Goal: Information Seeking & Learning: Learn about a topic

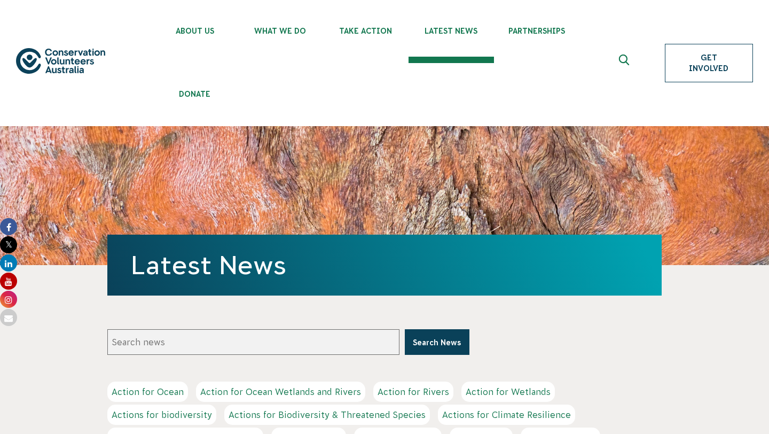
click at [686, 59] on link "Get Involved" at bounding box center [709, 63] width 88 height 38
click at [711, 64] on link "Get Involved" at bounding box center [709, 63] width 88 height 38
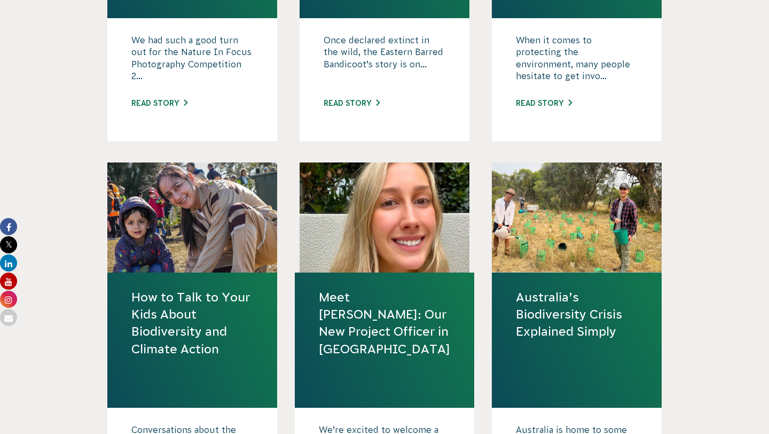
scroll to position [797, 0]
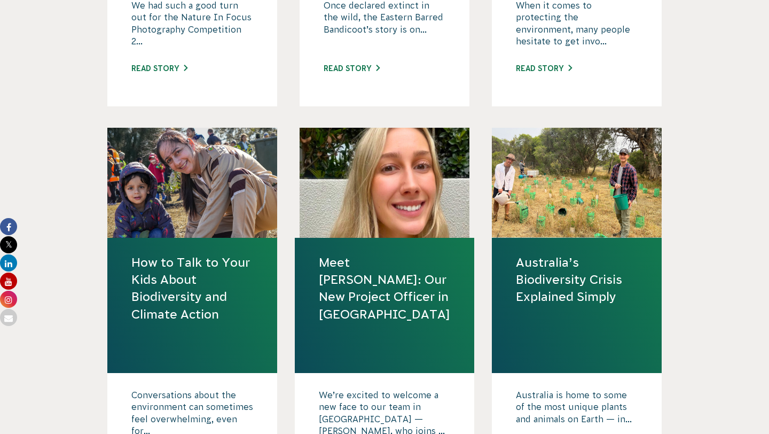
click at [168, 302] on link "How to Talk to Your Kids About Biodiversity and Climate Action" at bounding box center [192, 288] width 122 height 69
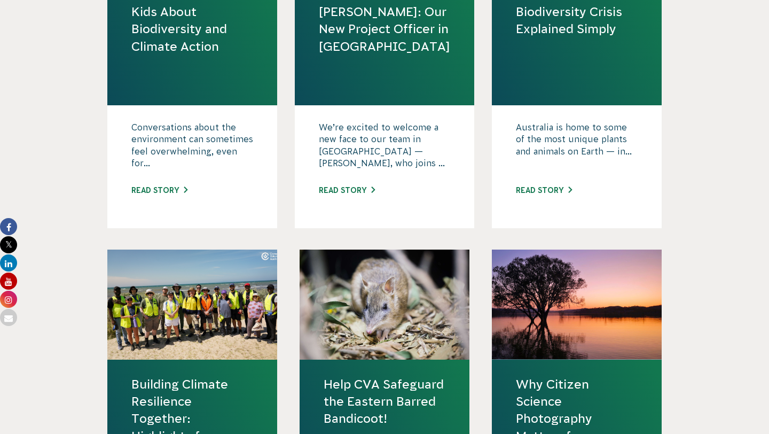
scroll to position [1020, 0]
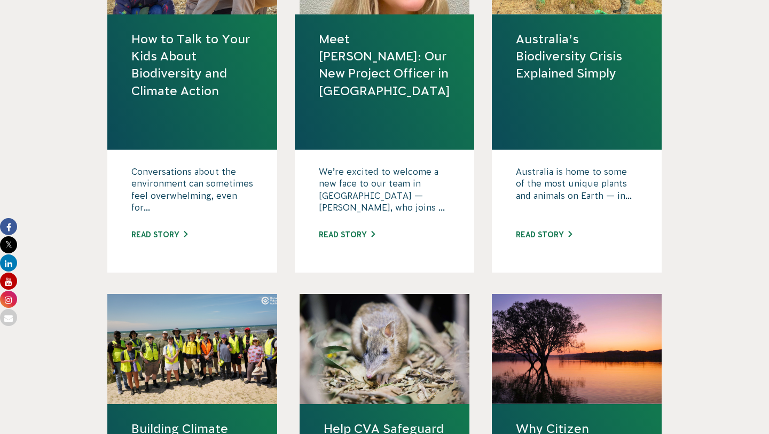
click at [539, 62] on link "Australia’s Biodiversity Crisis Explained Simply" at bounding box center [577, 56] width 122 height 52
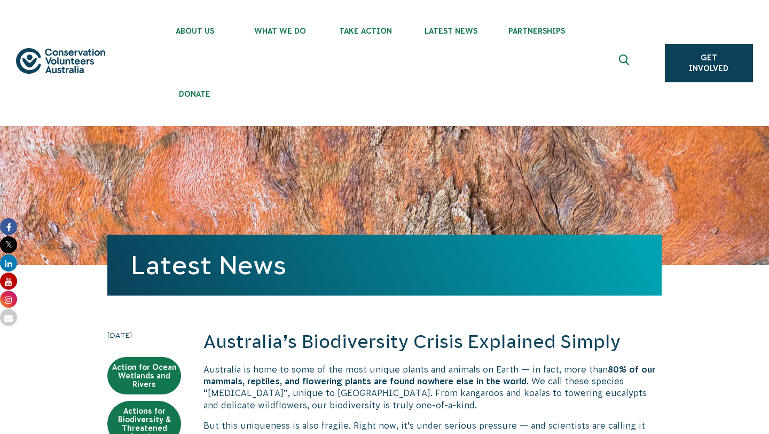
click at [242, 339] on h2 "Australia’s Biodiversity Crisis Explained Simply" at bounding box center [432, 342] width 458 height 26
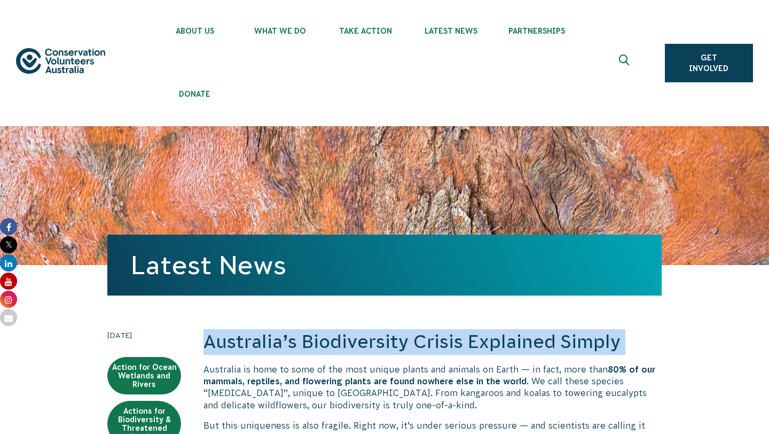
click at [242, 339] on h2 "Australia’s Biodiversity Crisis Explained Simply" at bounding box center [432, 342] width 458 height 26
copy div "Australia’s Biodiversity Crisis Explained Simply"
